Goal: Communication & Community: Answer question/provide support

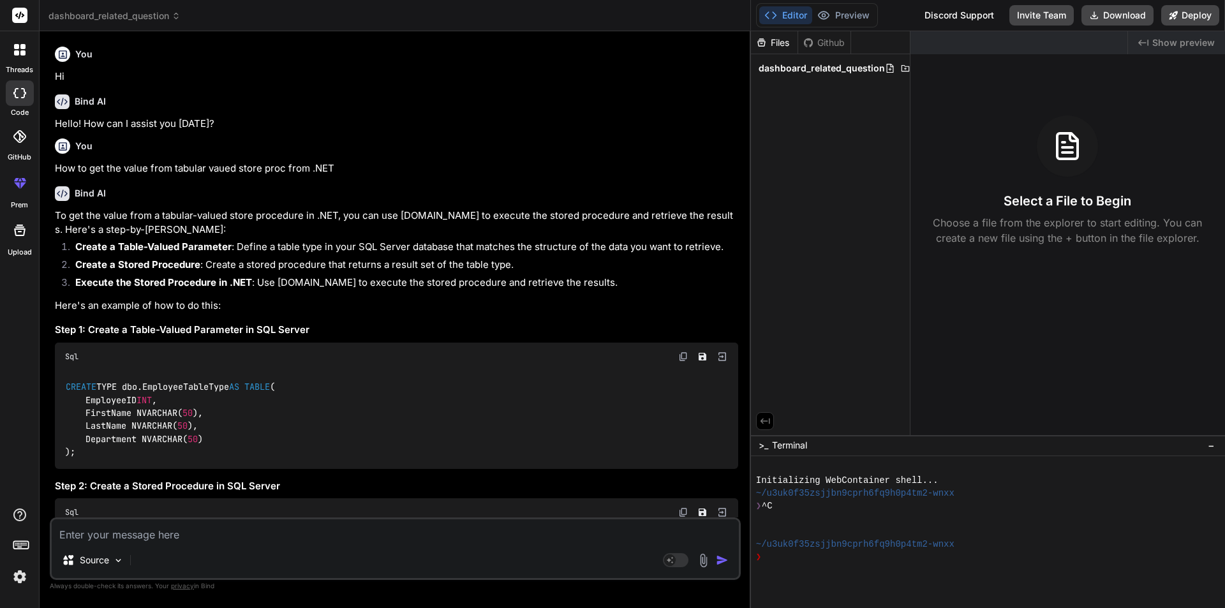
scroll to position [10630, 0]
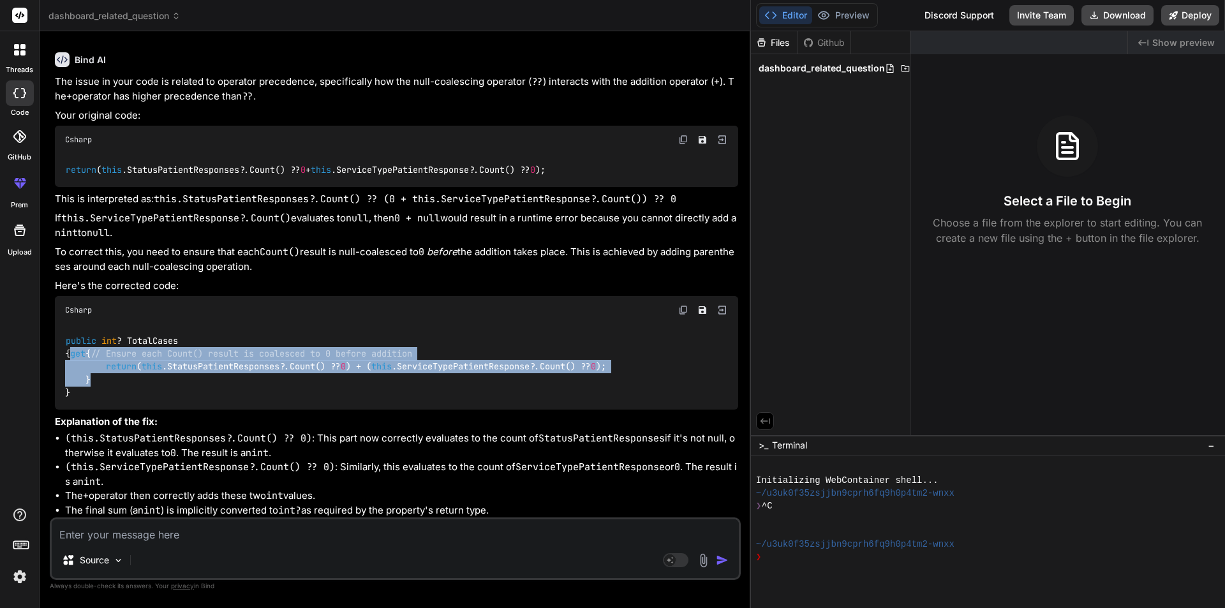
click at [164, 532] on textarea at bounding box center [395, 530] width 687 height 23
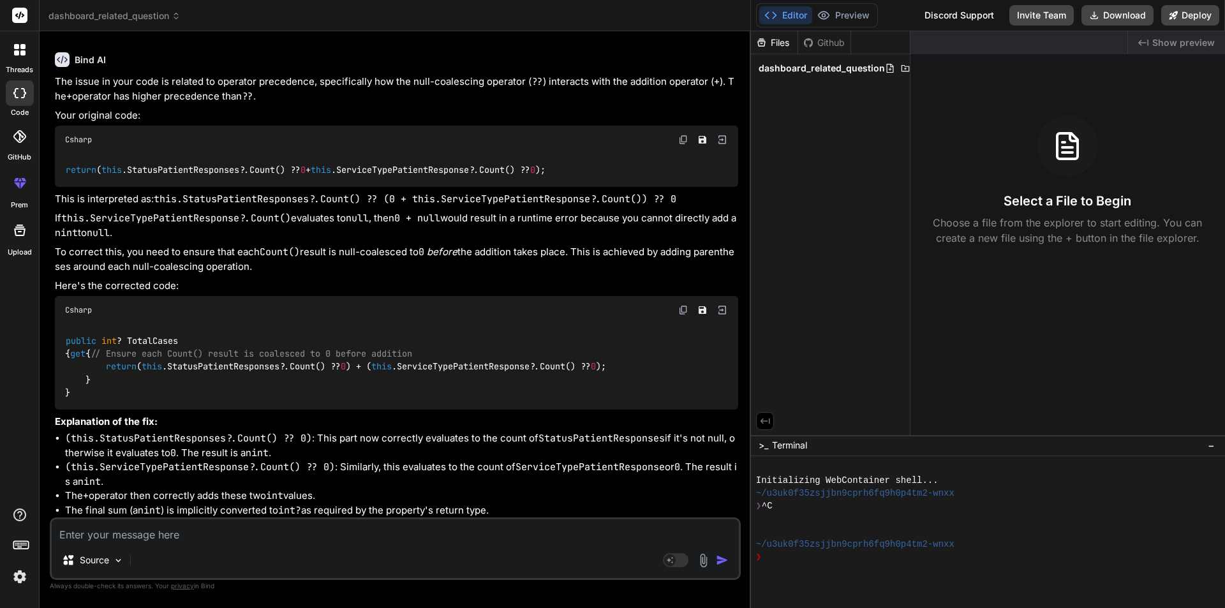
paste textarea "Hi Preeti, This error is occurred on behalf of the IT team. It is resolved and …"
type textarea "Hi Preeti, This error is occurred on behalf of the IT team. It is resolved and …"
type textarea "x"
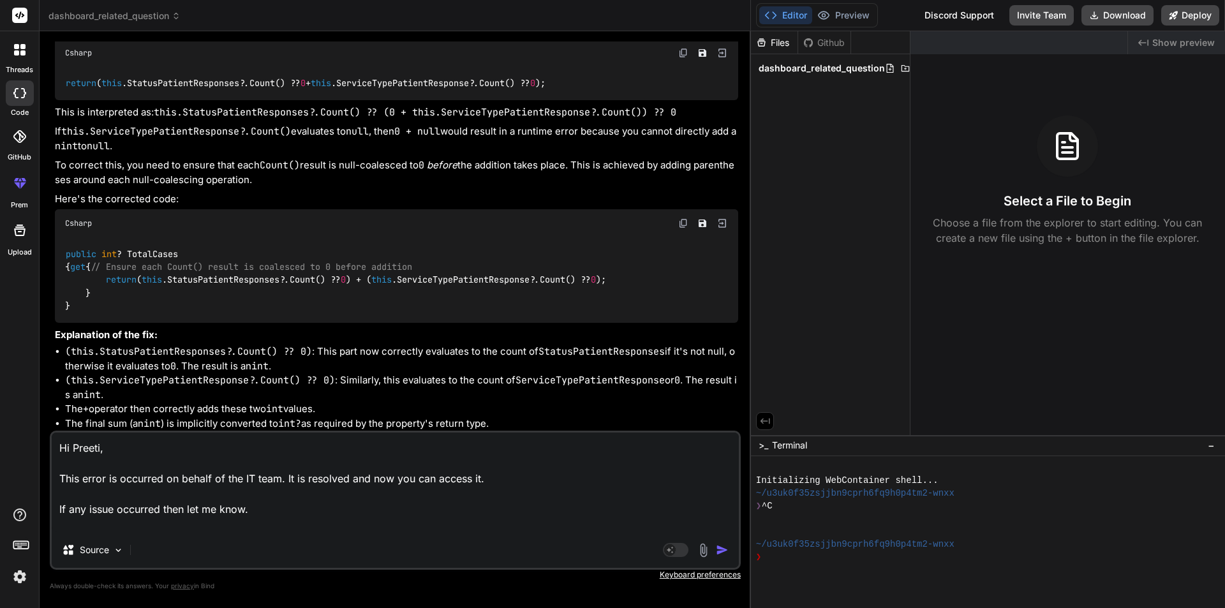
type textarea "Hi Preeti, This error is occurred on behalf of the IT team. It is resolved and …"
type textarea "x"
type textarea "Hi Preeti, This error is occurred on behalf of the IT team. It is resolved and …"
type textarea "x"
type textarea "Hi Preeti, This error is occurred on behalf of the IT team. It is resolved and …"
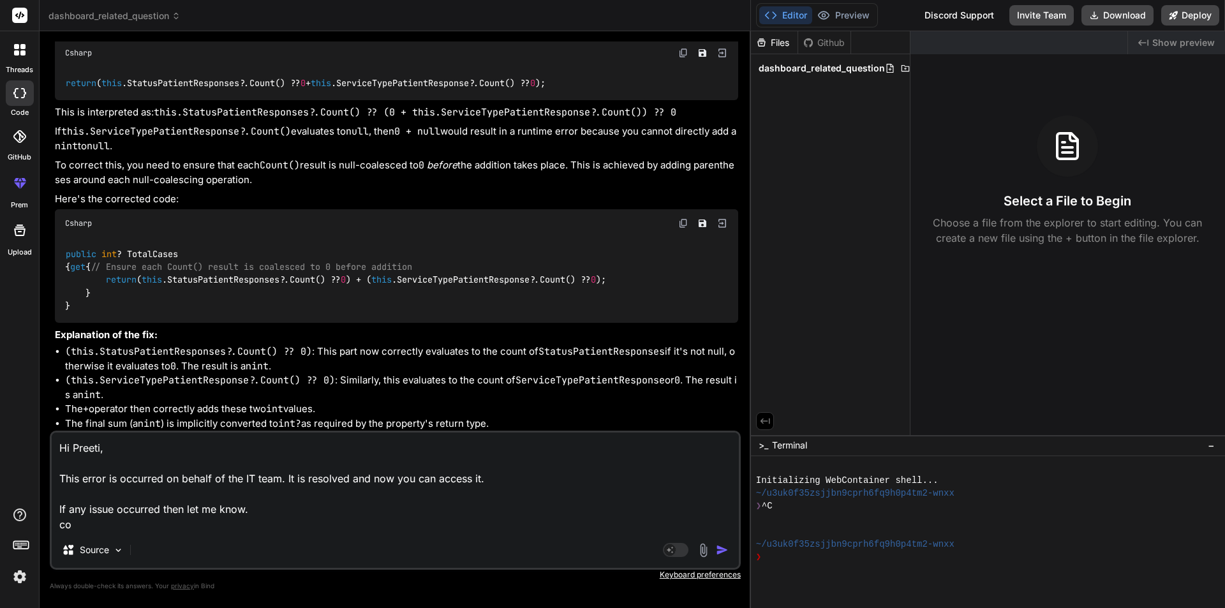
type textarea "x"
type textarea "Hi Preeti, This error is occurred on behalf of the IT team. It is resolved and …"
type textarea "x"
type textarea "Hi Preeti, This error is occurred on behalf of the IT team. It is resolved and …"
type textarea "x"
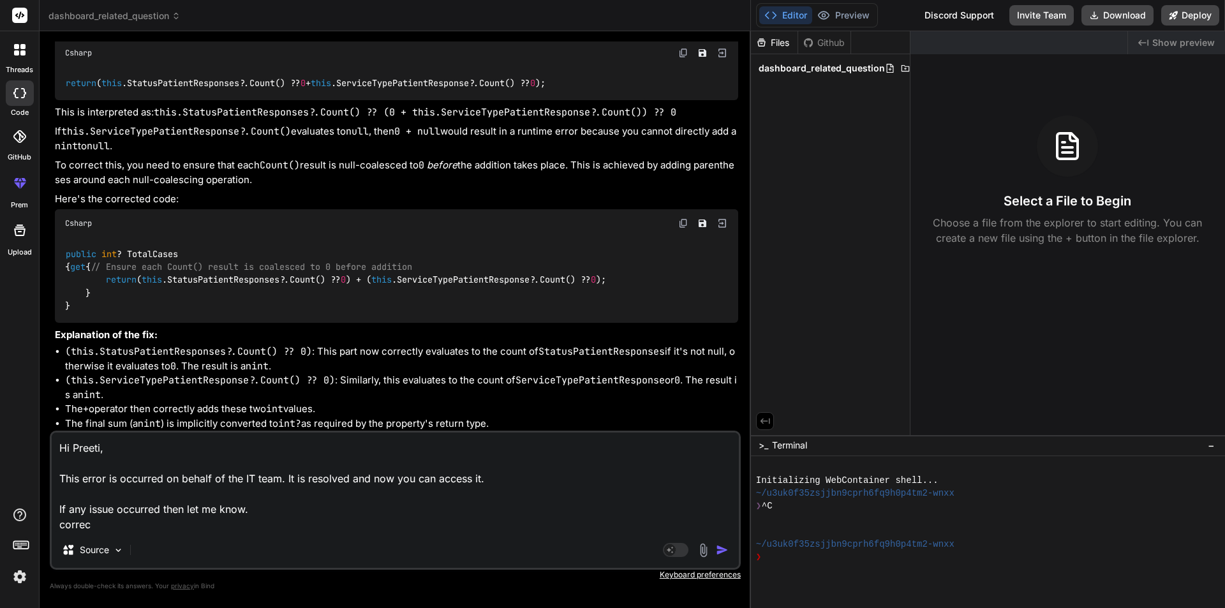
type textarea "Hi Preeti, This error is occurred on behalf of the IT team. It is resolved and …"
type textarea "x"
type textarea "Hi Preeti, This error is occurred on behalf of the IT team. It is resolved and …"
type textarea "x"
type textarea "Hi Preeti, This error is occurred on behalf of the IT team. It is resolved and …"
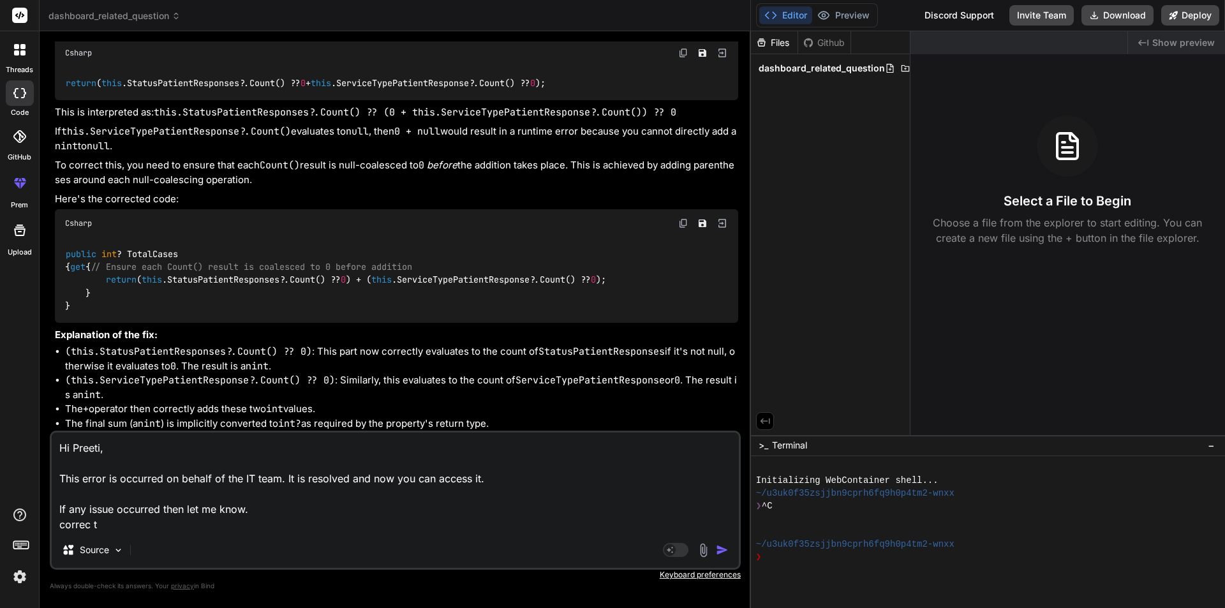
type textarea "x"
type textarea "Hi Preeti, This error is occurred on behalf of the IT team. It is resolved and …"
type textarea "x"
type textarea "Hi Preeti, This error is occurred on behalf of the IT team. It is resolved and …"
type textarea "x"
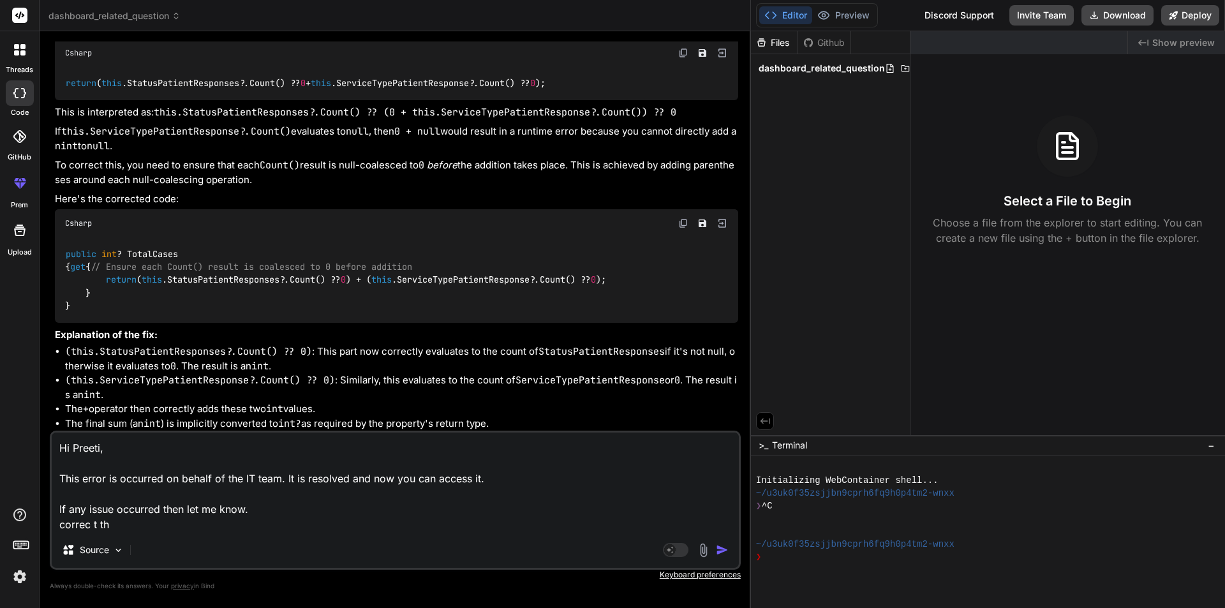
type textarea "Hi Preeti, This error is occurred on behalf of the IT team. It is resolved and …"
type textarea "x"
type textarea "Hi Preeti, This error is occurred on behalf of the IT team. It is resolved and …"
type textarea "x"
type textarea "Hi Preeti, This error is occurred on behalf of the IT team. It is resolved and …"
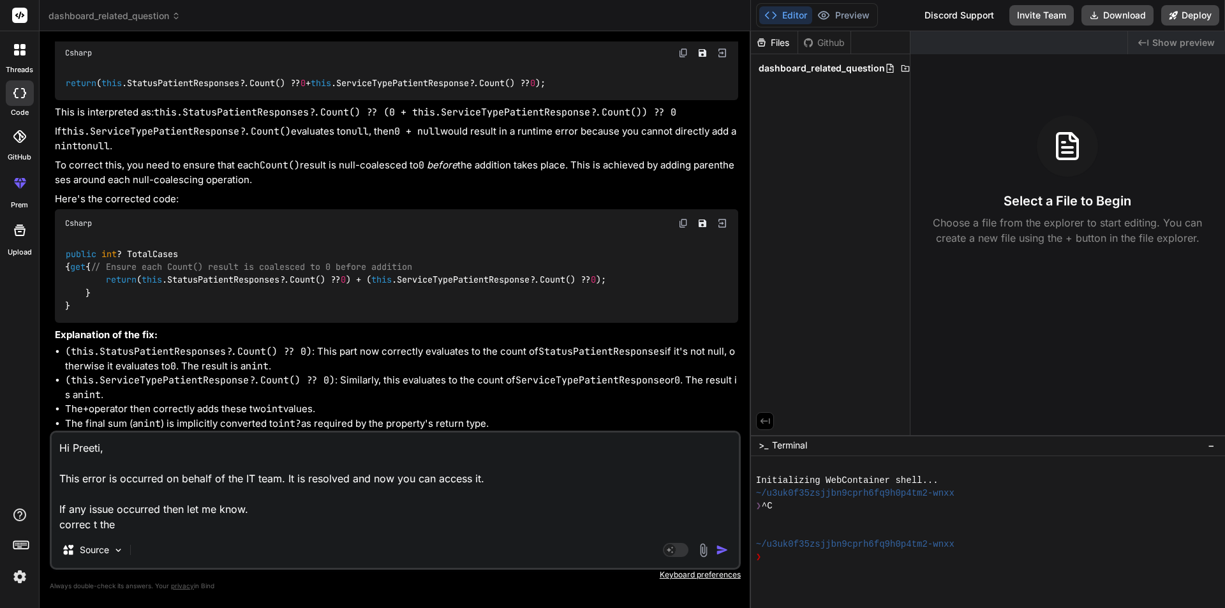
type textarea "x"
type textarea "Hi Preeti, This error is occurred on behalf of the IT team. It is resolved and …"
type textarea "x"
type textarea "Hi Preeti, This error is occurred on behalf of the IT team. It is resolved and …"
type textarea "x"
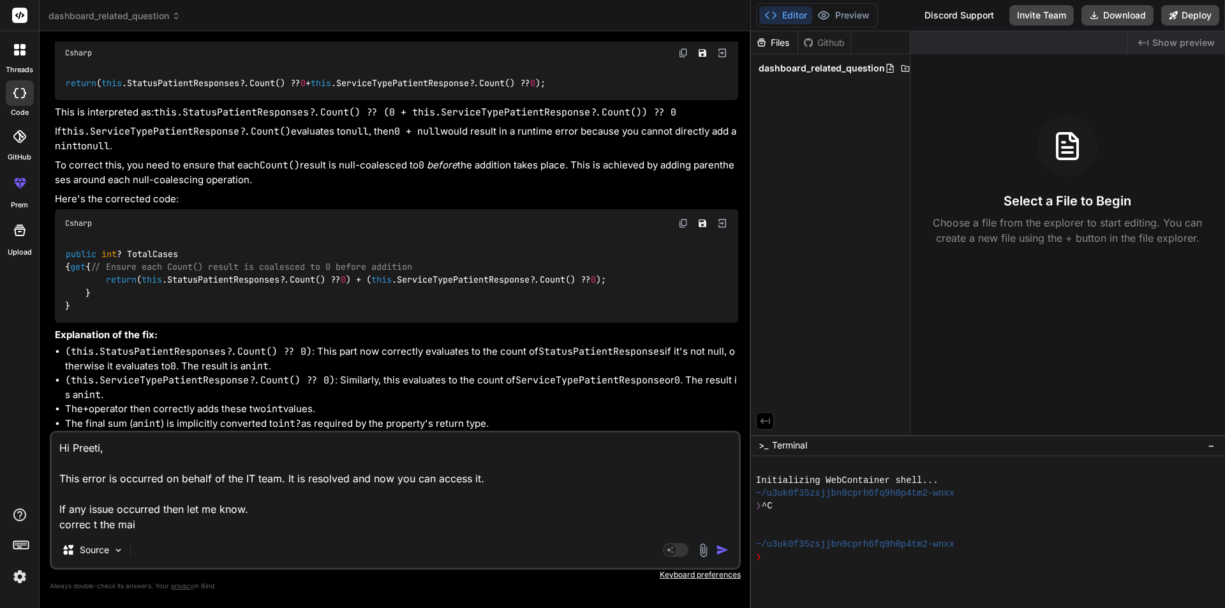
type textarea "Hi Preeti, This error is occurred on behalf of the IT team. It is resolved and …"
type textarea "x"
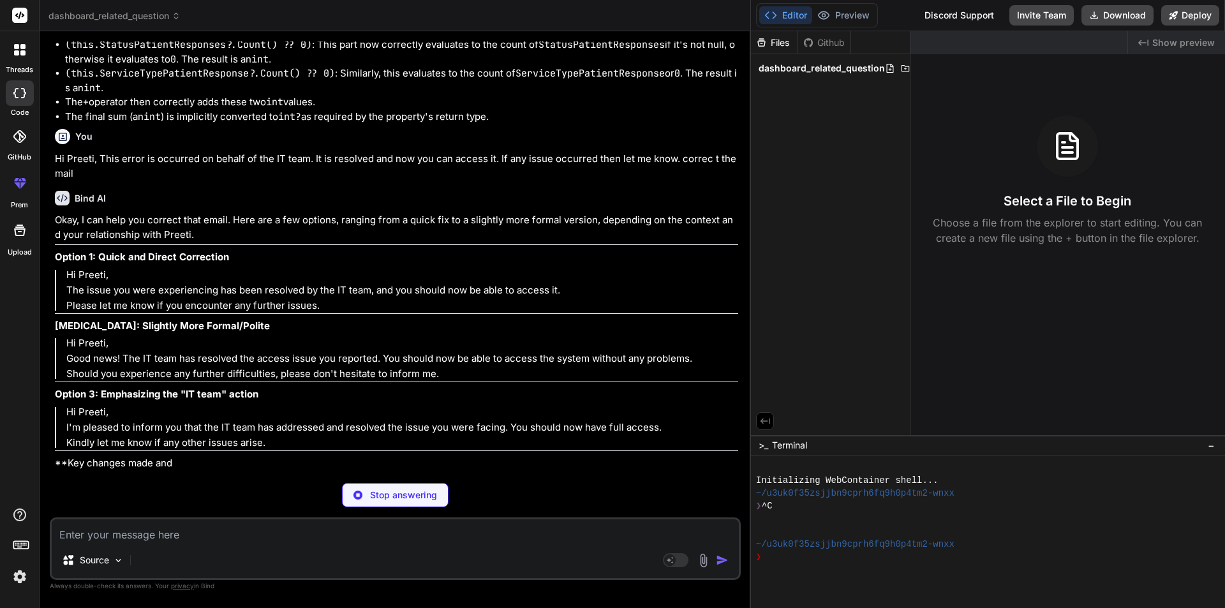
scroll to position [11024, 0]
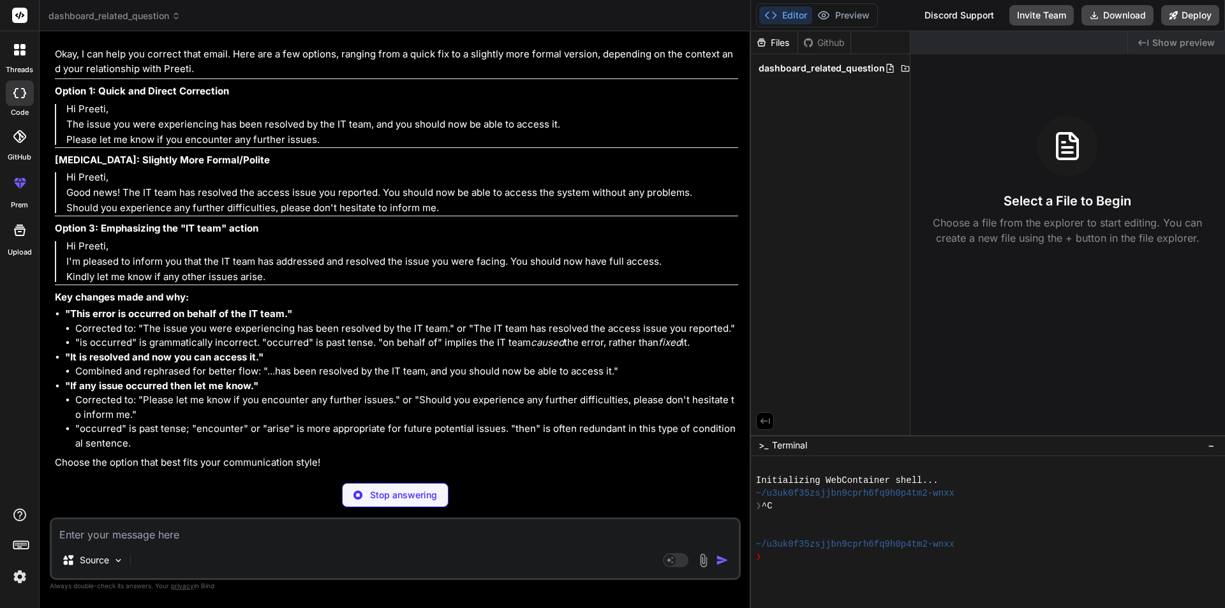
type textarea "x"
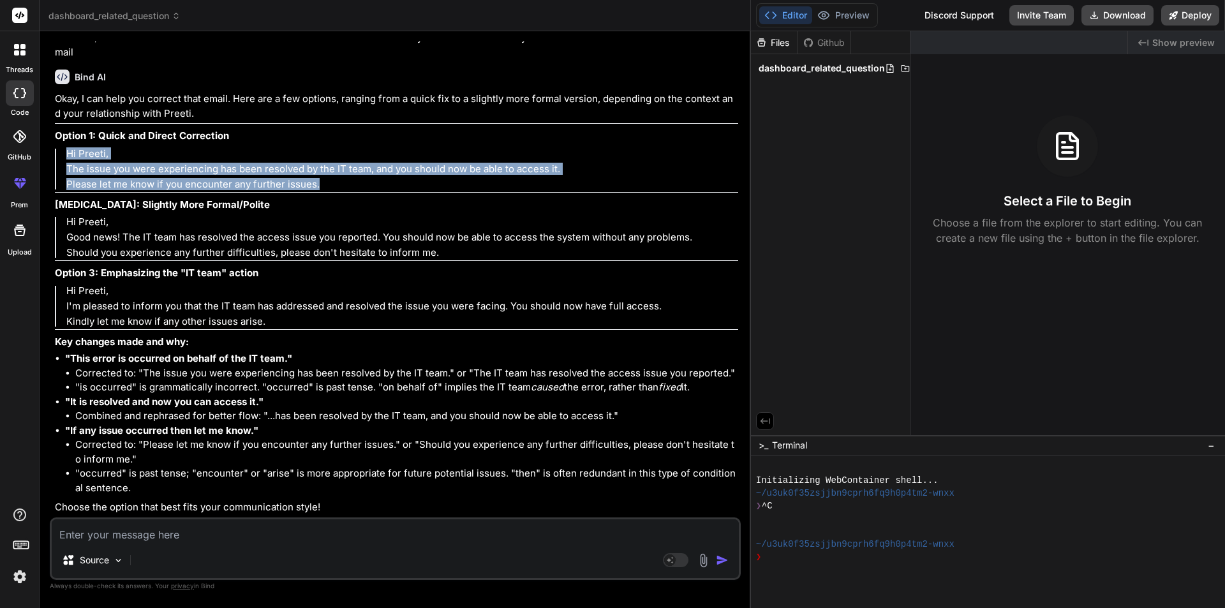
drag, startPoint x: 66, startPoint y: 269, endPoint x: 316, endPoint y: 304, distance: 252.6
click at [316, 190] on blockquote "Hi [PERSON_NAME], The issue you were experiencing has been resolved by the IT t…" at bounding box center [396, 169] width 683 height 41
copy blockquote "Hi [PERSON_NAME], The issue you were experiencing has been resolved by the IT t…"
